Goal: Ask a question

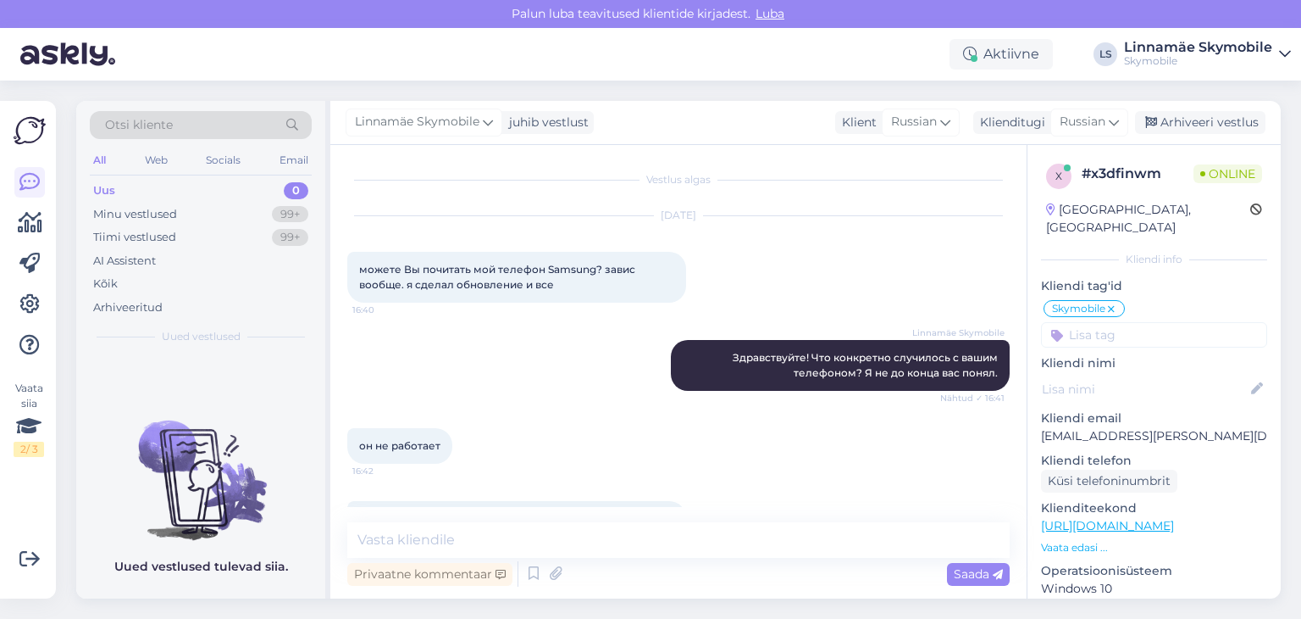
scroll to position [691, 0]
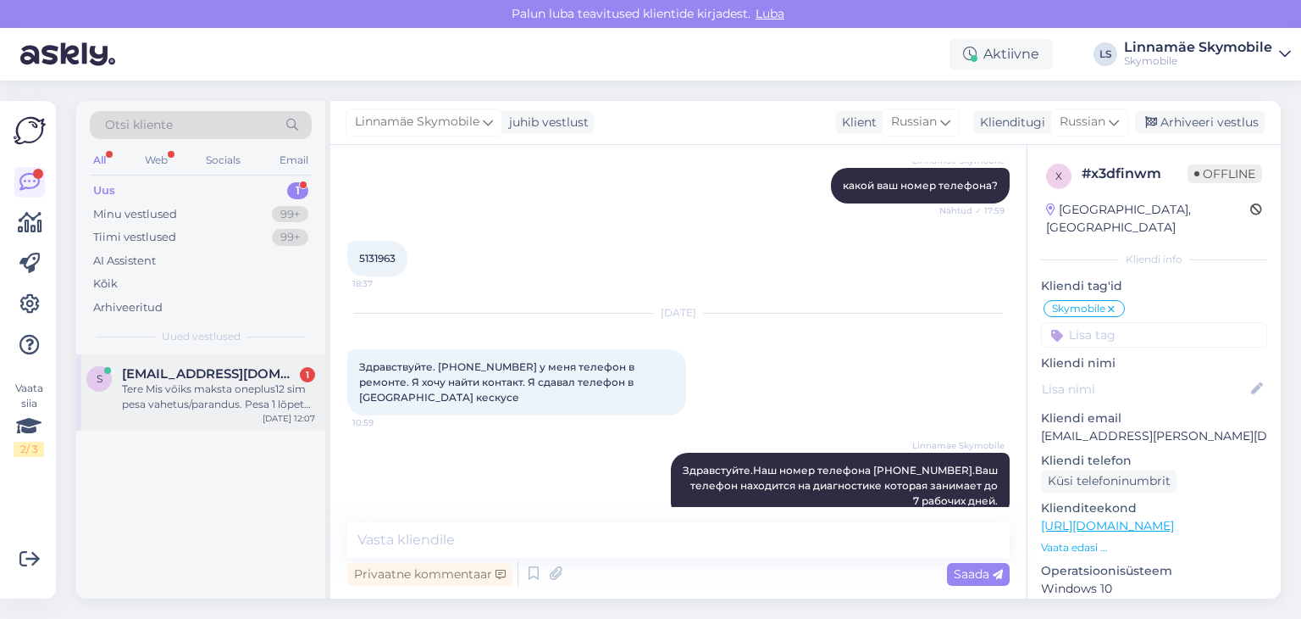
click at [240, 390] on div "Tere Mis võiks maksta oneplus12 sim pesa vahetus/parandus. Pesa 1 lõpetas töö, …" at bounding box center [218, 396] width 193 height 31
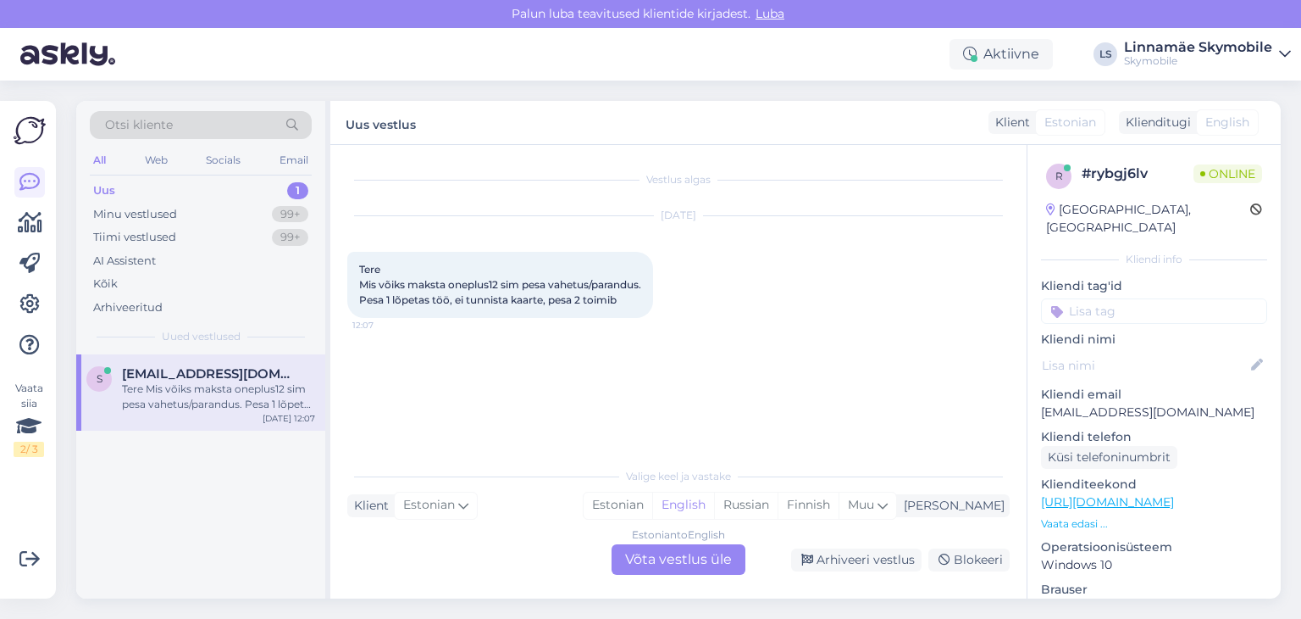
scroll to position [0, 0]
click at [652, 505] on div "Estonian" at bounding box center [618, 504] width 69 height 25
click at [680, 553] on div "Estonian to Estonian Võta vestlus üle" at bounding box center [679, 559] width 134 height 31
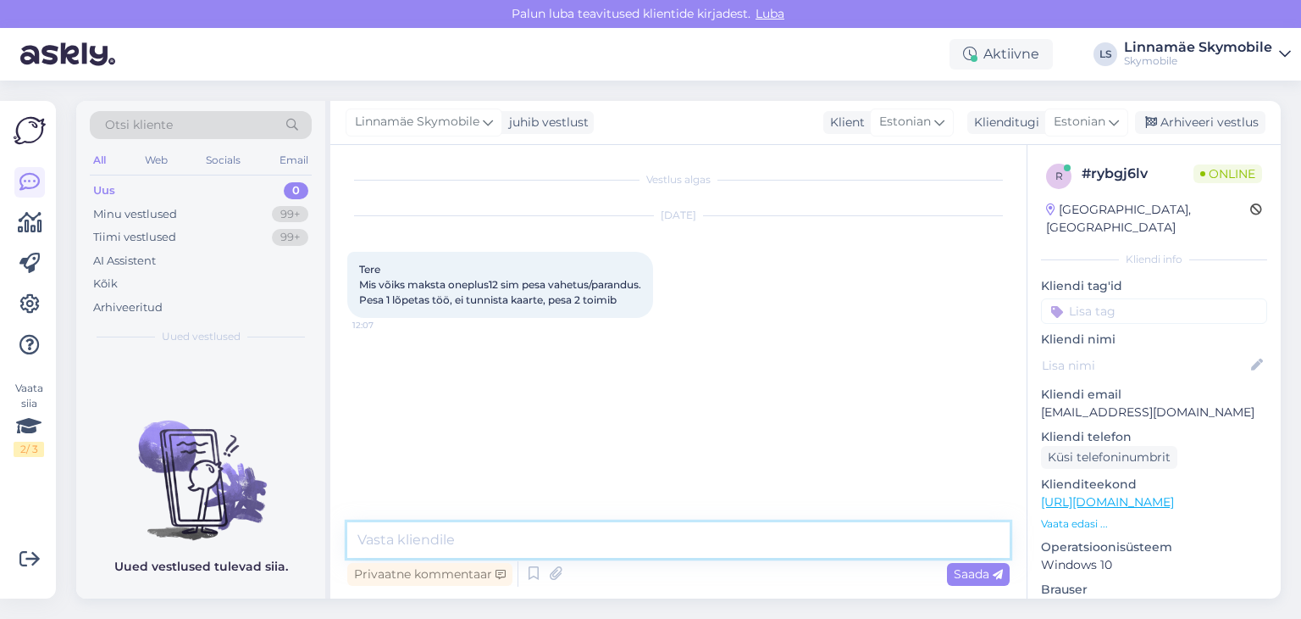
click at [581, 537] on textarea at bounding box center [678, 540] width 663 height 36
click at [590, 536] on textarea at bounding box center [678, 540] width 663 height 36
drag, startPoint x: 643, startPoint y: 540, endPoint x: 547, endPoint y: 539, distance: 95.8
click at [547, 539] on textarea "Tere. Hind on alates 45 eur.Pakuks teile" at bounding box center [678, 540] width 663 height 36
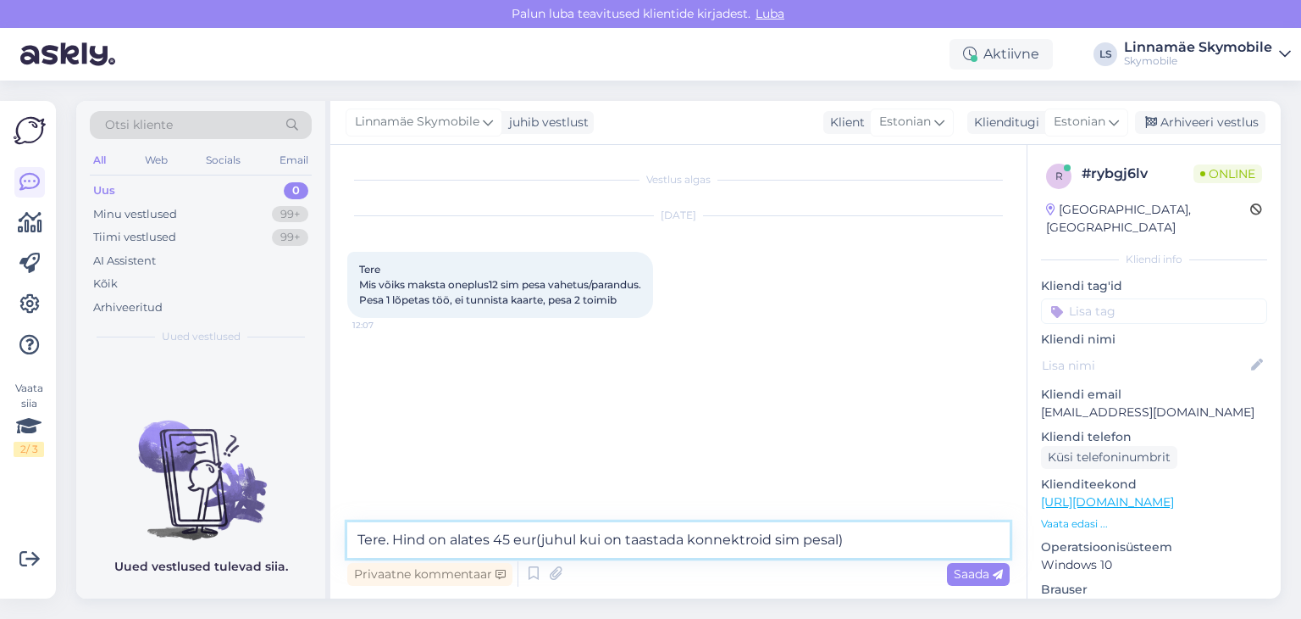
click at [850, 531] on textarea "Tere. Hind on alates 45 eur(juhul kui on taastada konnektroid sim pesal)" at bounding box center [678, 540] width 663 height 36
click at [867, 540] on textarea "Tere. Hind on alates 45 eur(juhul kui on taastada konnektroid sim pesal)" at bounding box center [678, 540] width 663 height 36
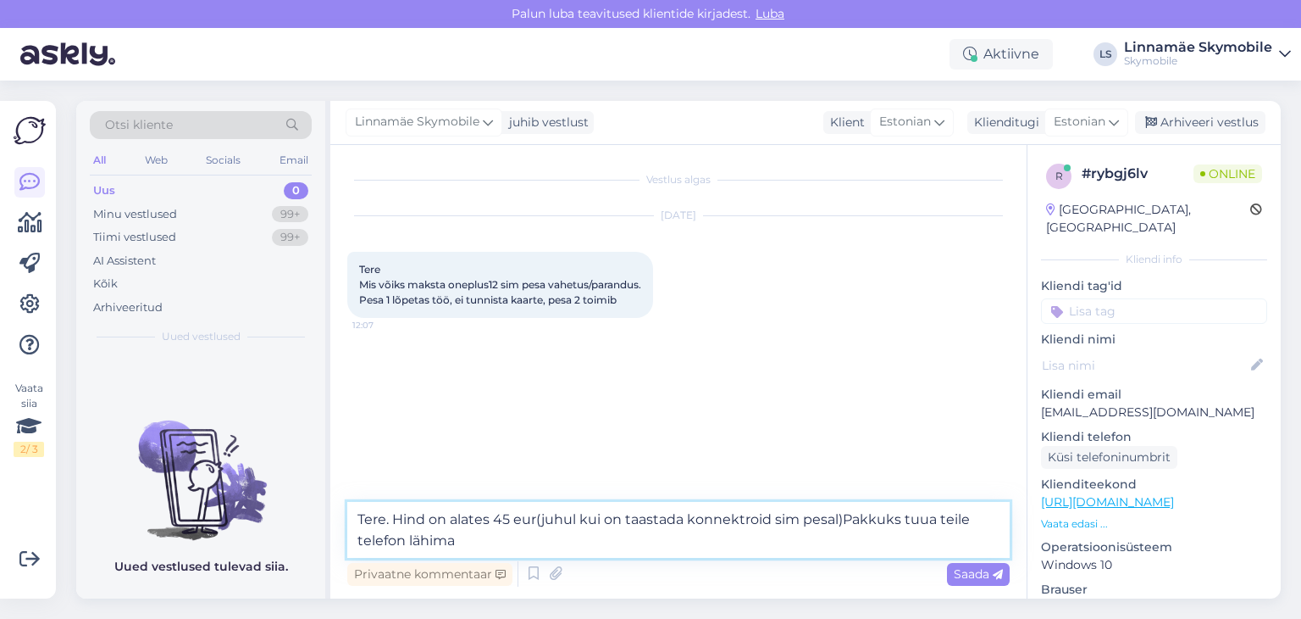
click at [500, 547] on textarea "Tere. Hind on alates 45 eur(juhul kui on taastada konnektroid sim pesal)Pakkuks…" at bounding box center [678, 530] width 663 height 56
click at [559, 536] on textarea "Tere. Hind on alates 45 eur(juhul kui on taastada konnektroid sim pesal)Pakkuks…" at bounding box center [678, 530] width 663 height 56
click at [572, 545] on textarea "Tere. Hind on alates 45 eur(juhul kui on taastada konnektroid sim pesal)Pakkuks…" at bounding box center [678, 530] width 663 height 56
click at [708, 545] on textarea "Tere. Hind on alates 45 eur(juhul kui on taastada konnektroid sim pesal)Pakkuks…" at bounding box center [678, 530] width 663 height 56
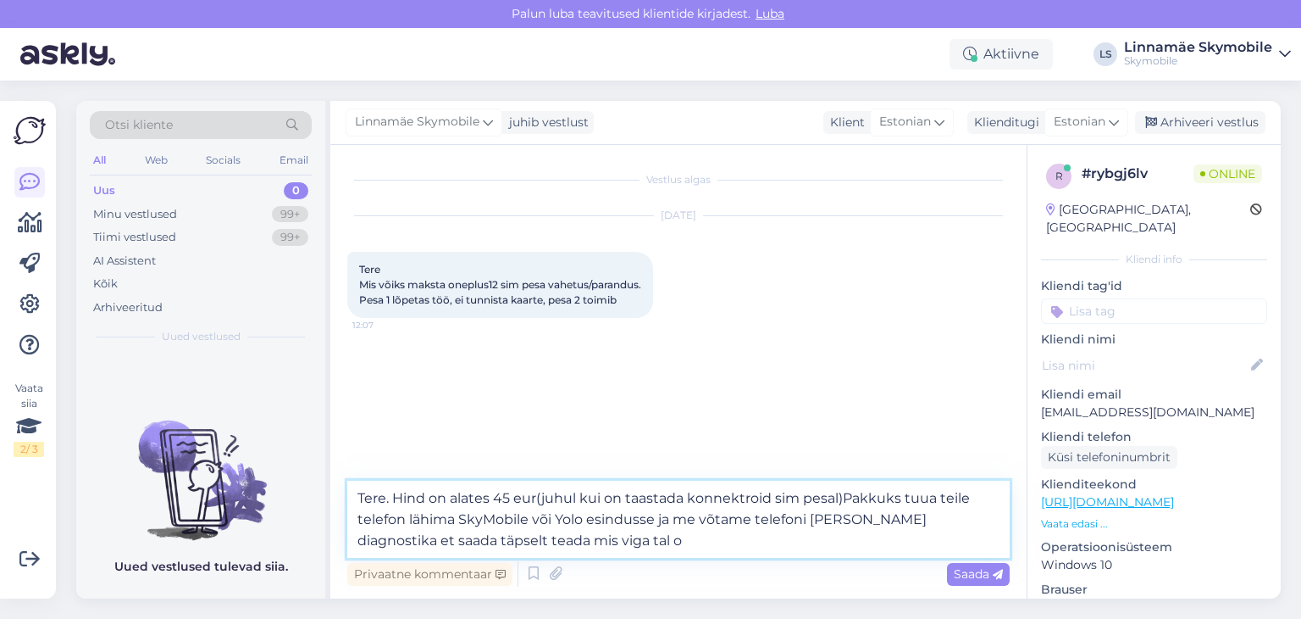
type textarea "Tere. Hind on alates 45 eur(juhul kui on taastada konnektroid sim pesal)Pakkuks…"
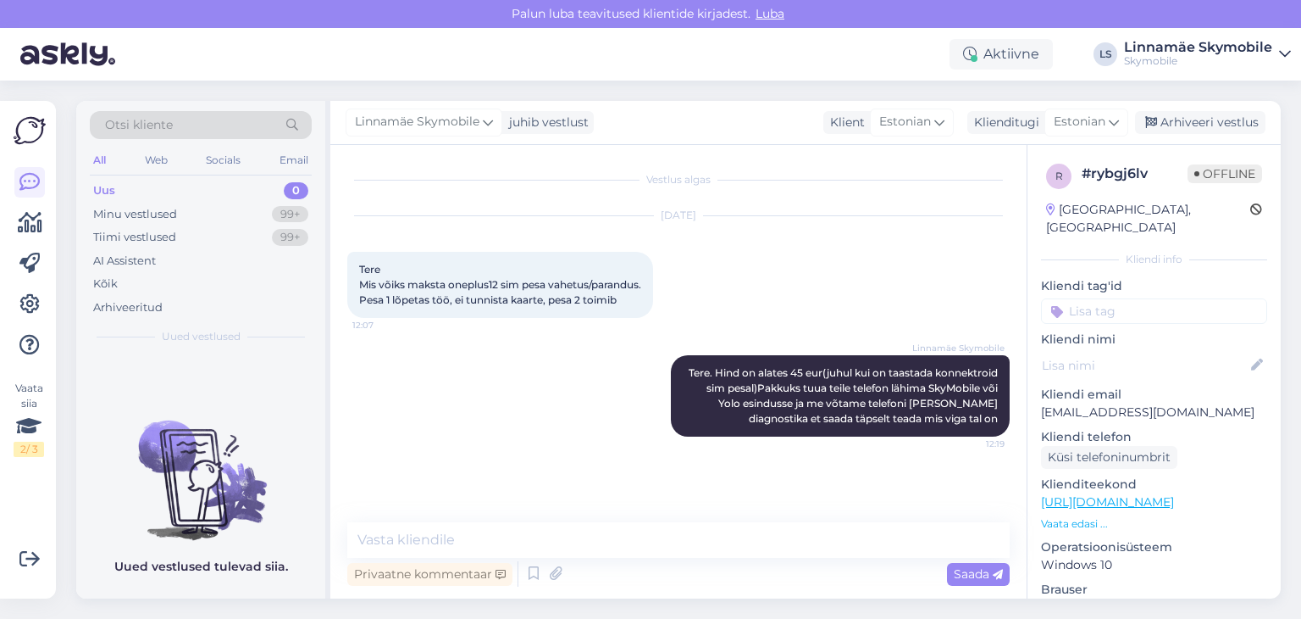
click at [207, 191] on div "Uus 0" at bounding box center [201, 191] width 222 height 24
